Goal: Find specific page/section

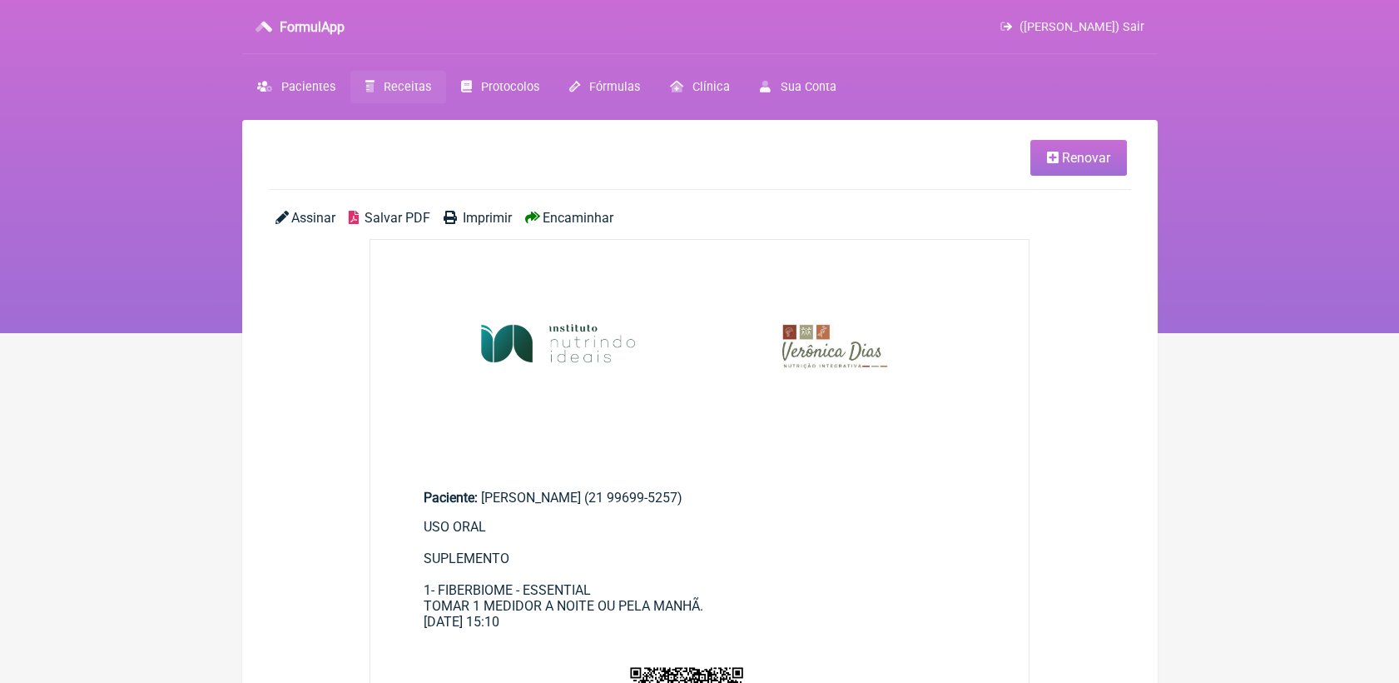
click at [415, 87] on span "Receitas" at bounding box center [407, 87] width 47 height 14
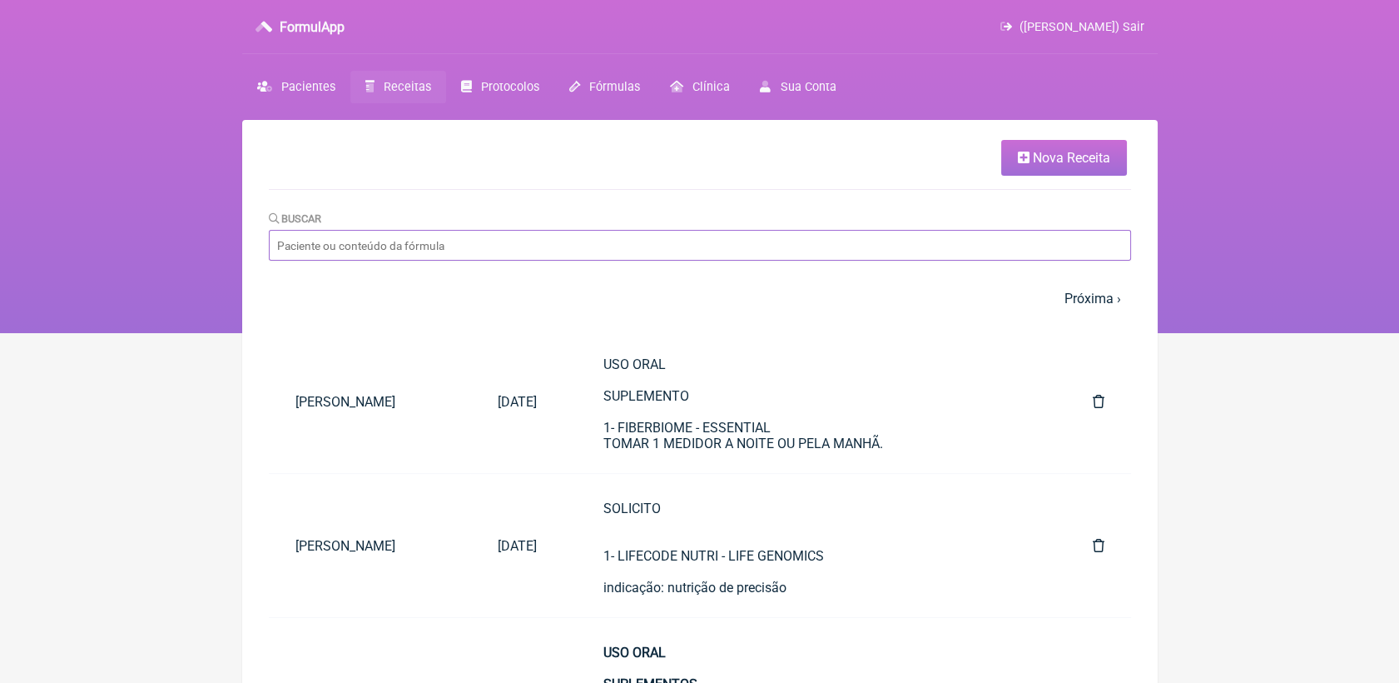
click at [466, 250] on input "Buscar" at bounding box center [700, 245] width 862 height 31
type input "[PERSON_NAME]"
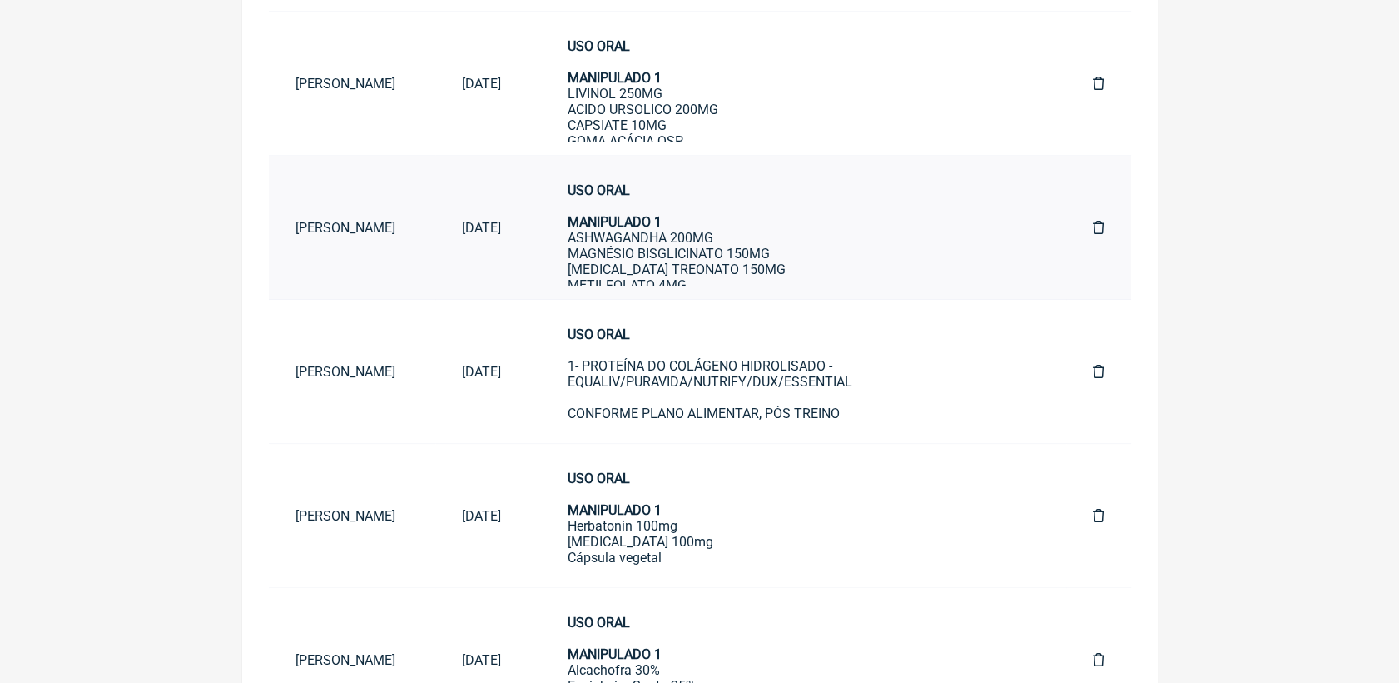
click at [759, 270] on div "USO ORAL MANIPULADO 1 ASHWAGANDHA 200MG MAGNÉSIO BISGLICINATO 150MG MAGNESIO TR…" at bounding box center [797, 285] width 459 height 206
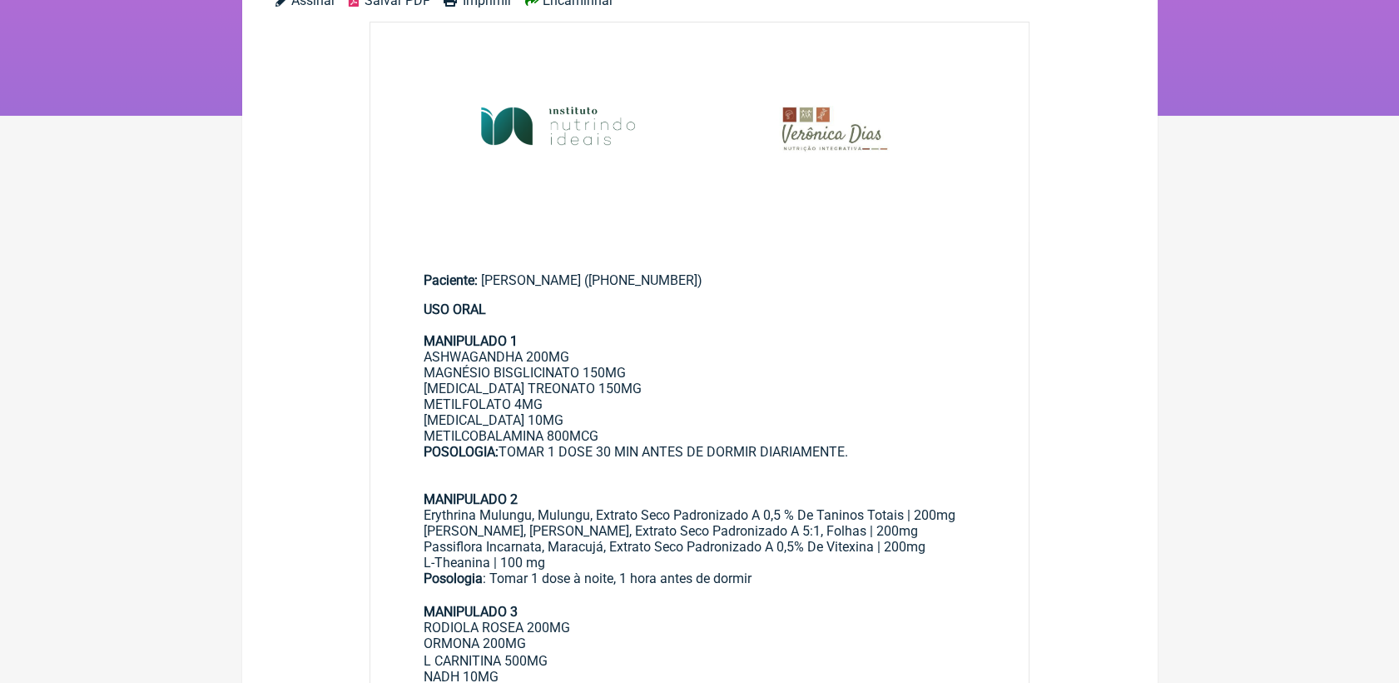
scroll to position [185, 0]
